Goal: Obtain resource: Obtain resource

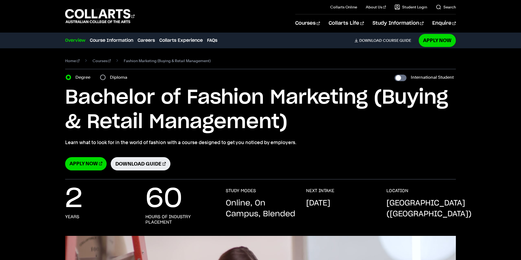
select select "2"
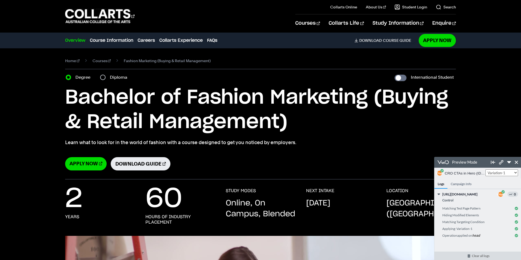
click at [481, 256] on link "Clear all logs" at bounding box center [480, 256] width 92 height 8
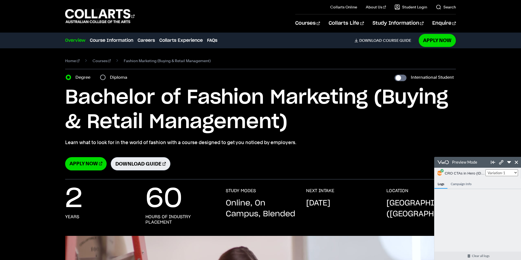
click at [126, 163] on link "Download Guide" at bounding box center [141, 163] width 60 height 13
click at [190, 166] on div "Apply Now Download Guide" at bounding box center [260, 163] width 391 height 13
click at [82, 162] on link "Apply Now" at bounding box center [86, 163] width 42 height 13
click at [479, 256] on link "Clear all logs" at bounding box center [480, 256] width 92 height 8
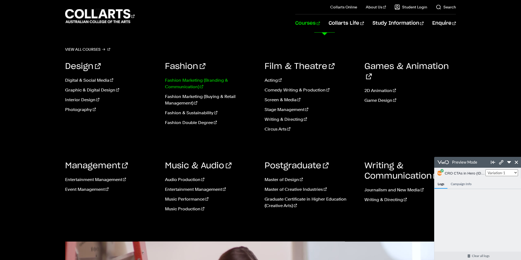
click at [182, 86] on link "Fashion Marketing (Branding & Communication)" at bounding box center [211, 83] width 92 height 13
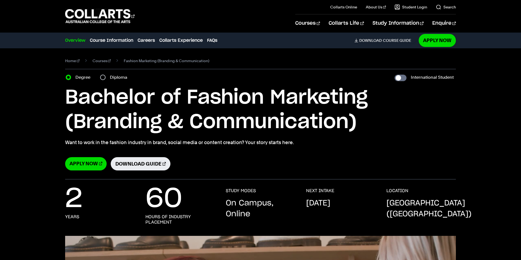
select select "2"
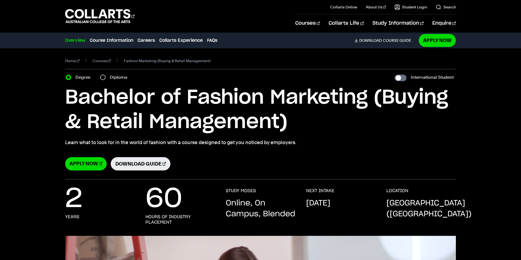
select select "2"
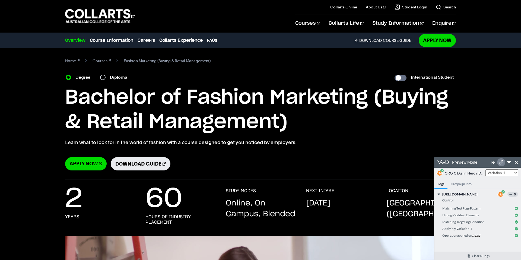
click at [502, 164] on icon at bounding box center [501, 162] width 4 height 4
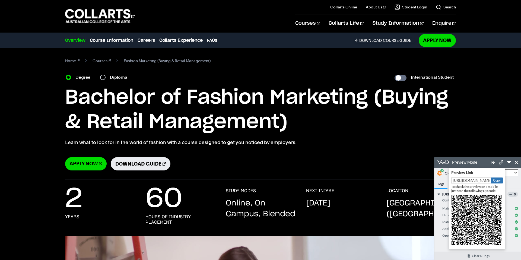
click at [493, 180] on button "Copy" at bounding box center [497, 180] width 12 height 6
drag, startPoint x: 503, startPoint y: 160, endPoint x: 503, endPoint y: 79, distance: 80.9
click at [503, 160] on icon at bounding box center [501, 162] width 4 height 4
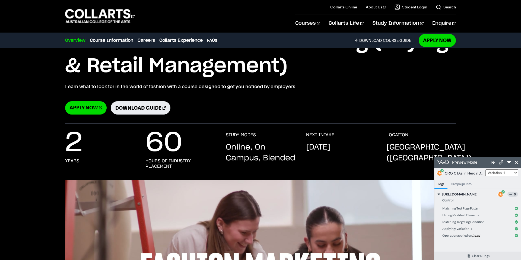
scroll to position [58, 0]
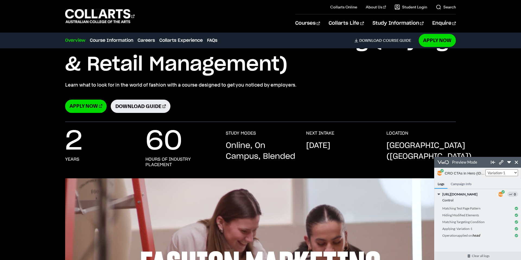
drag, startPoint x: 479, startPoint y: 256, endPoint x: 437, endPoint y: 227, distance: 51.0
click at [479, 255] on link "Clear all logs" at bounding box center [480, 256] width 92 height 8
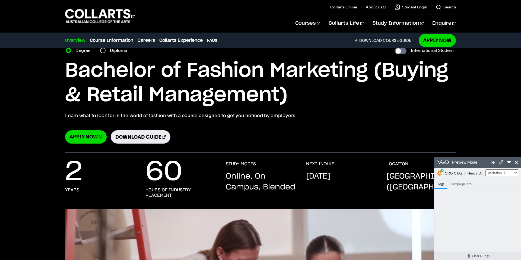
scroll to position [0, 0]
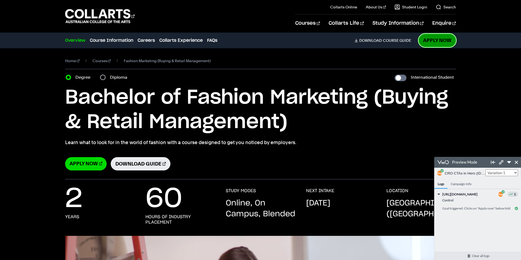
click at [440, 43] on link "Apply Now" at bounding box center [437, 40] width 37 height 13
click at [479, 255] on link "Clear all logs" at bounding box center [480, 256] width 92 height 8
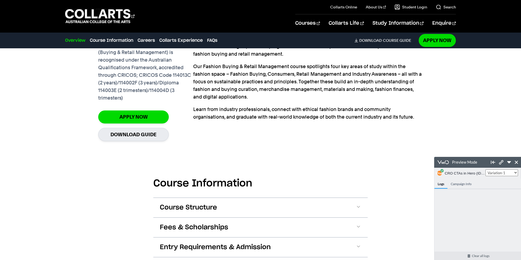
scroll to position [473, 0]
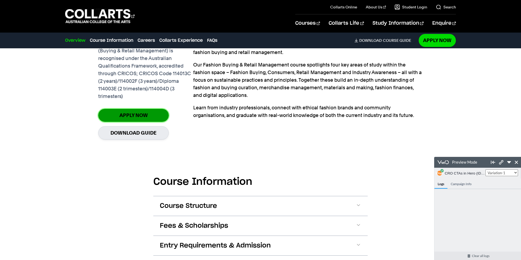
click at [123, 120] on link "Apply Now" at bounding box center [133, 115] width 71 height 13
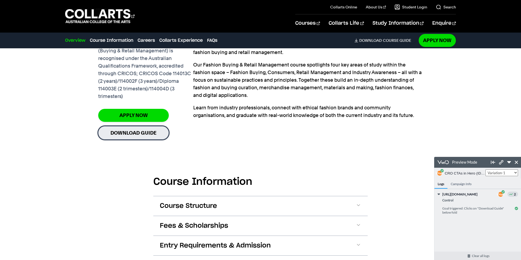
click at [133, 139] on link "Download Guide" at bounding box center [133, 132] width 71 height 13
drag, startPoint x: 478, startPoint y: 255, endPoint x: 465, endPoint y: 250, distance: 13.7
click at [478, 255] on link "Clear all logs" at bounding box center [480, 256] width 92 height 8
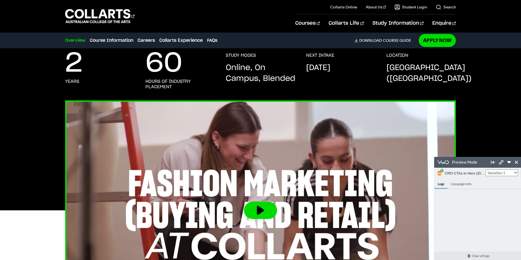
scroll to position [0, 0]
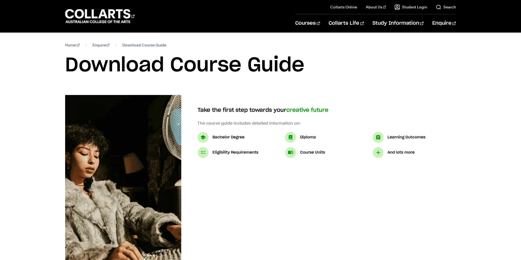
select select "2"
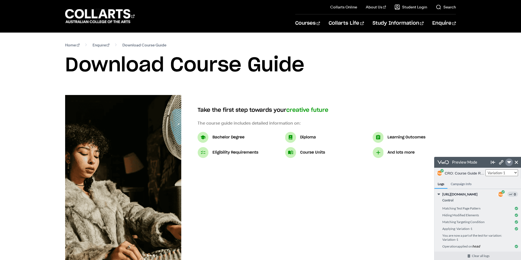
click at [510, 158] on div at bounding box center [509, 162] width 8 height 11
click at [509, 160] on icon at bounding box center [509, 162] width 4 height 4
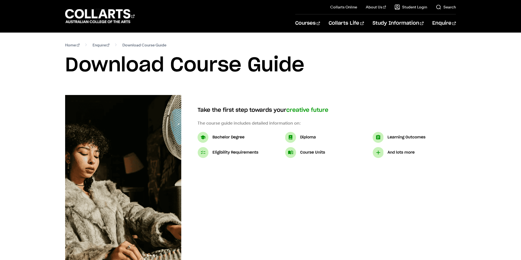
select select "2"
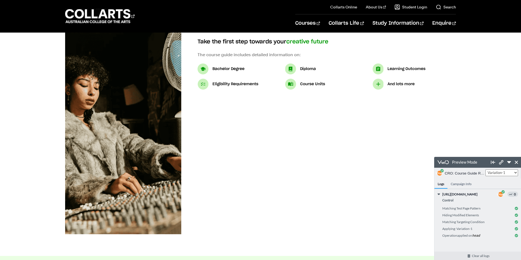
scroll to position [76, 0]
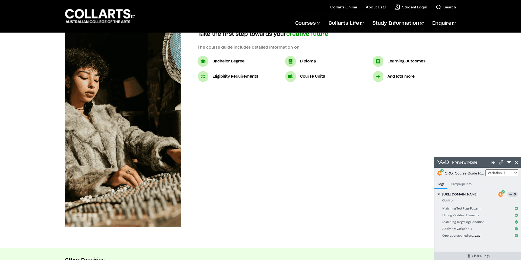
click at [487, 259] on link "Clear all logs" at bounding box center [480, 256] width 92 height 8
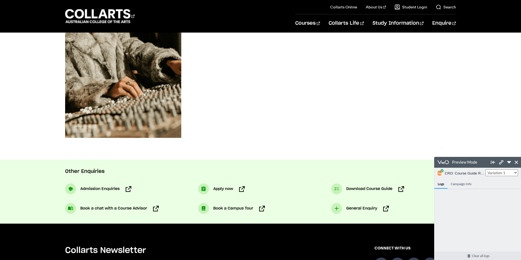
scroll to position [0, 0]
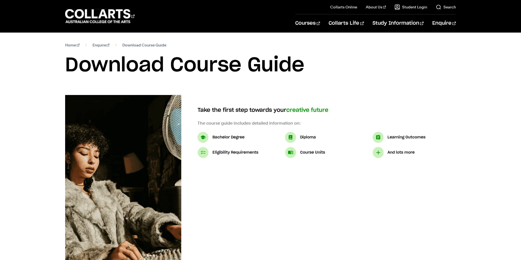
select select "3"
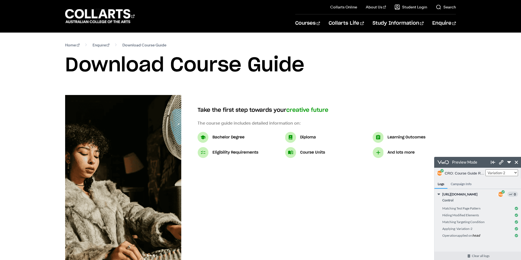
click at [504, 172] on select "Control Variation-1 Variation-2" at bounding box center [501, 172] width 33 height 7
select select "2"
click at [485, 169] on select "Control Variation-1 Variation-2" at bounding box center [501, 172] width 33 height 7
click at [502, 162] on icon at bounding box center [501, 162] width 4 height 4
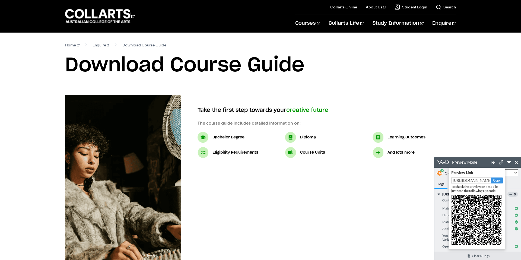
drag, startPoint x: 497, startPoint y: 181, endPoint x: 487, endPoint y: 179, distance: 10.9
click at [497, 181] on button "Copy" at bounding box center [497, 180] width 12 height 6
click at [515, 173] on select "Control Variation-1 Variation-2" at bounding box center [501, 172] width 33 height 7
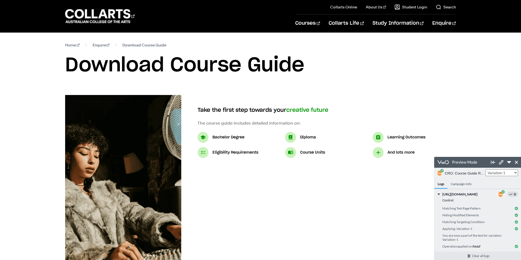
select select "3"
click at [485, 169] on select "Control Variation-1 Variation-2" at bounding box center [501, 172] width 33 height 7
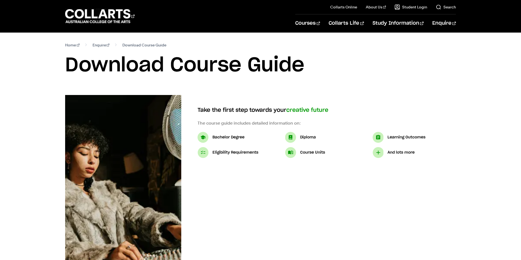
select select "3"
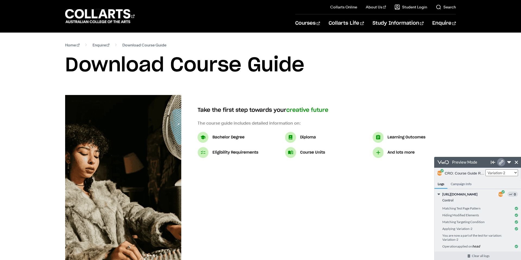
click at [502, 165] on link at bounding box center [501, 162] width 8 height 8
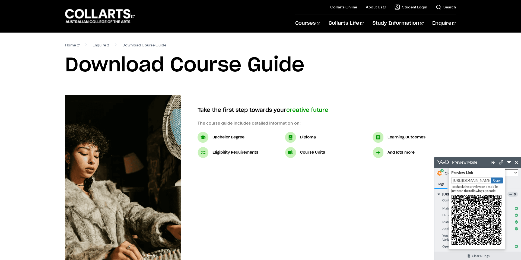
click at [498, 178] on button "Copy" at bounding box center [497, 180] width 12 height 6
